Goal: Check status

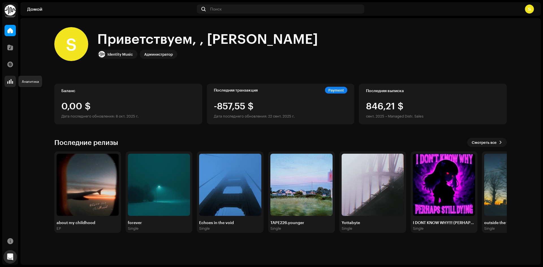
click at [7, 83] on div at bounding box center [10, 81] width 11 height 11
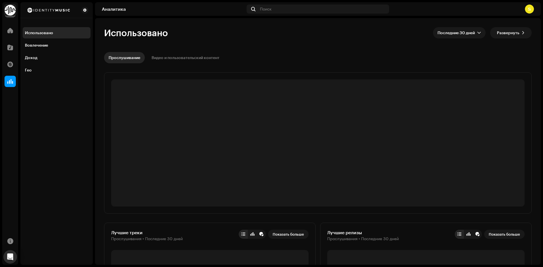
scroll to position [142, 0]
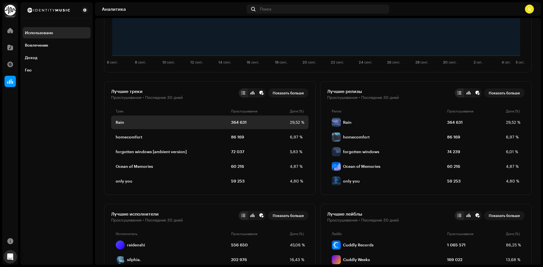
click at [192, 127] on div "Rain 364 631 29,52 %" at bounding box center [210, 123] width 198 height 14
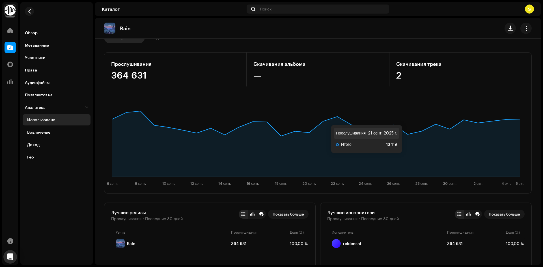
scroll to position [113, 0]
